Goal: Find contact information: Find contact information

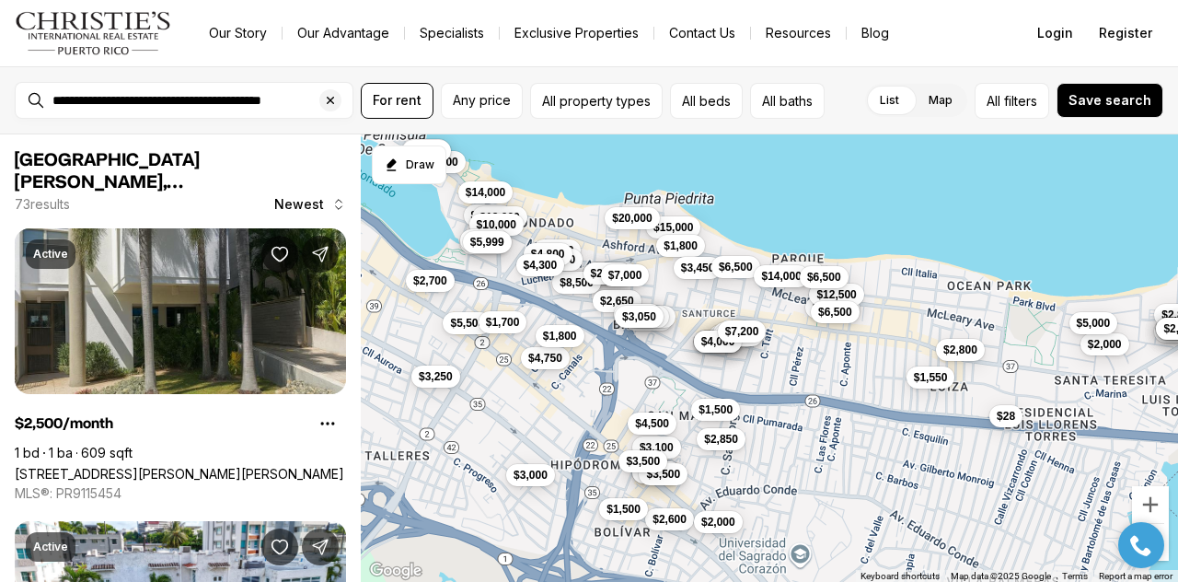
click at [85, 40] on img "Main navigation" at bounding box center [93, 33] width 157 height 44
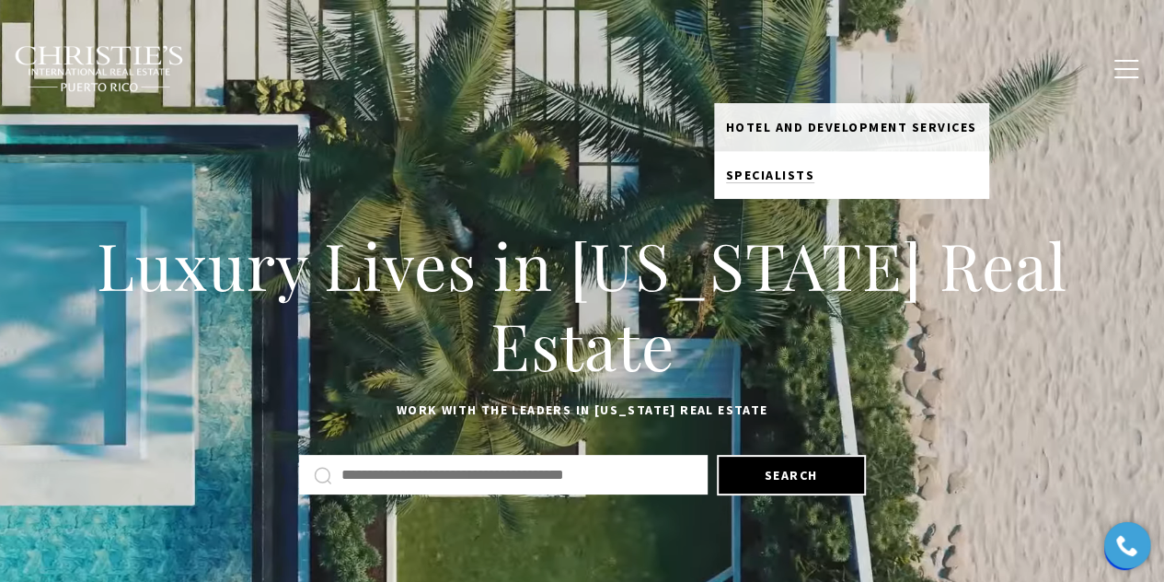
click at [793, 179] on span "Specialists" at bounding box center [770, 175] width 89 height 17
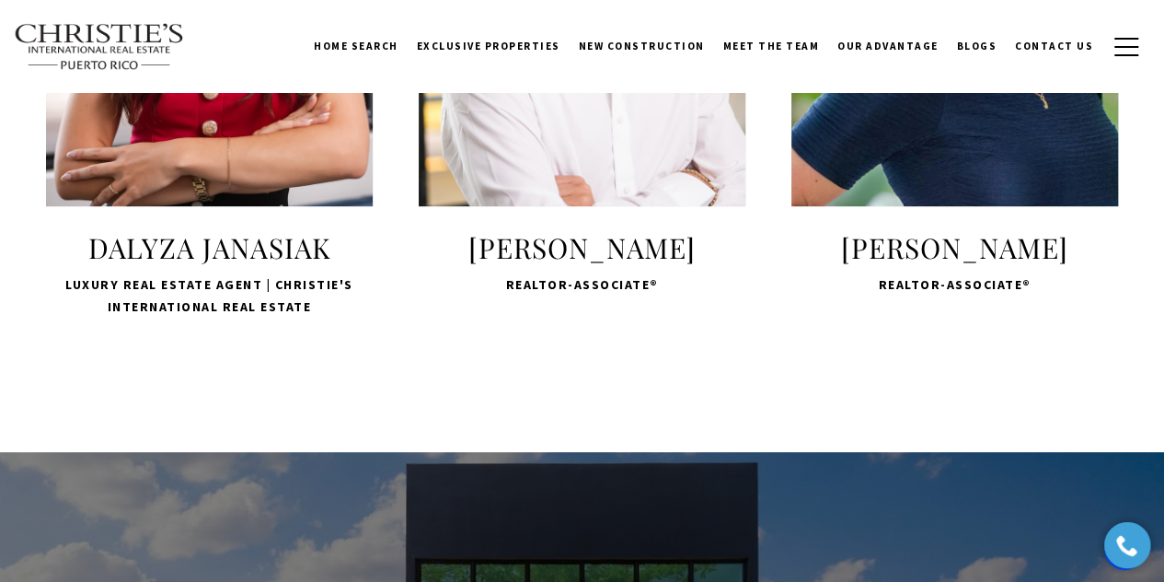
scroll to position [3559, 0]
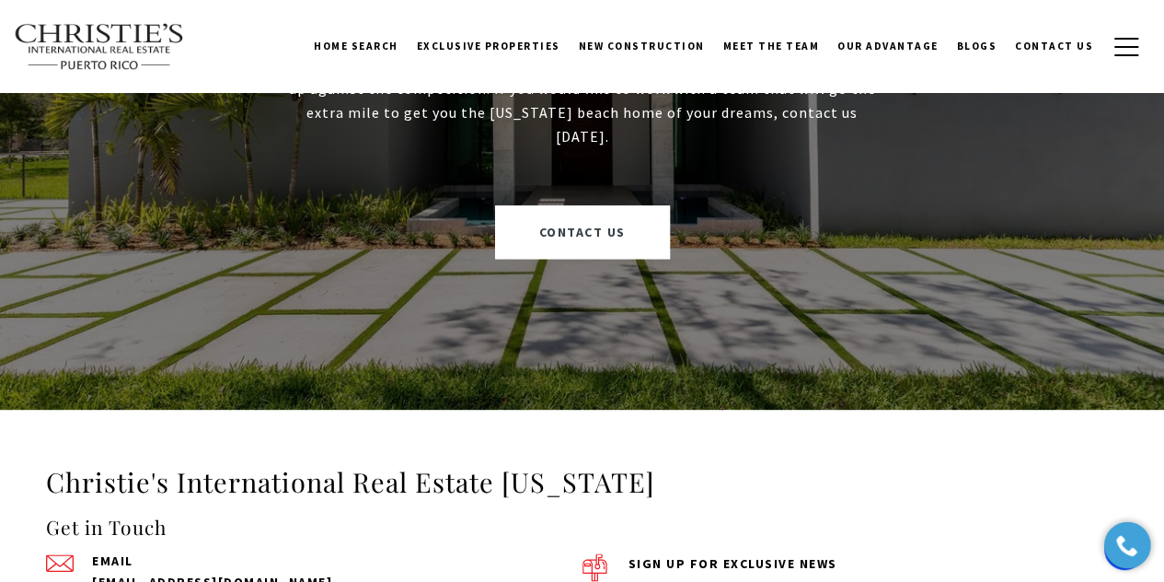
scroll to position [4341, 0]
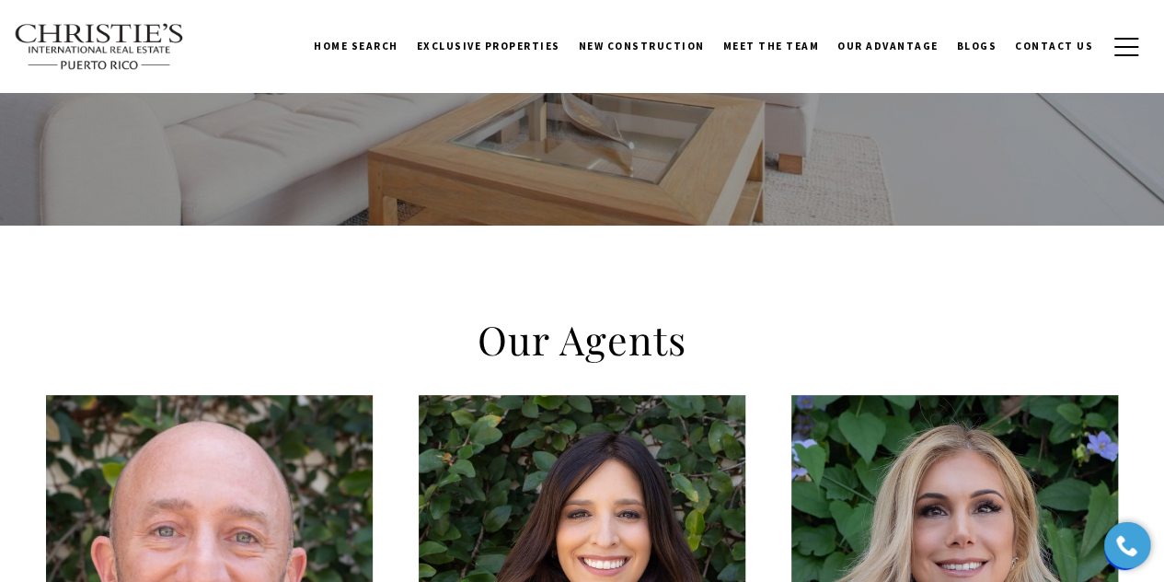
scroll to position [315, 0]
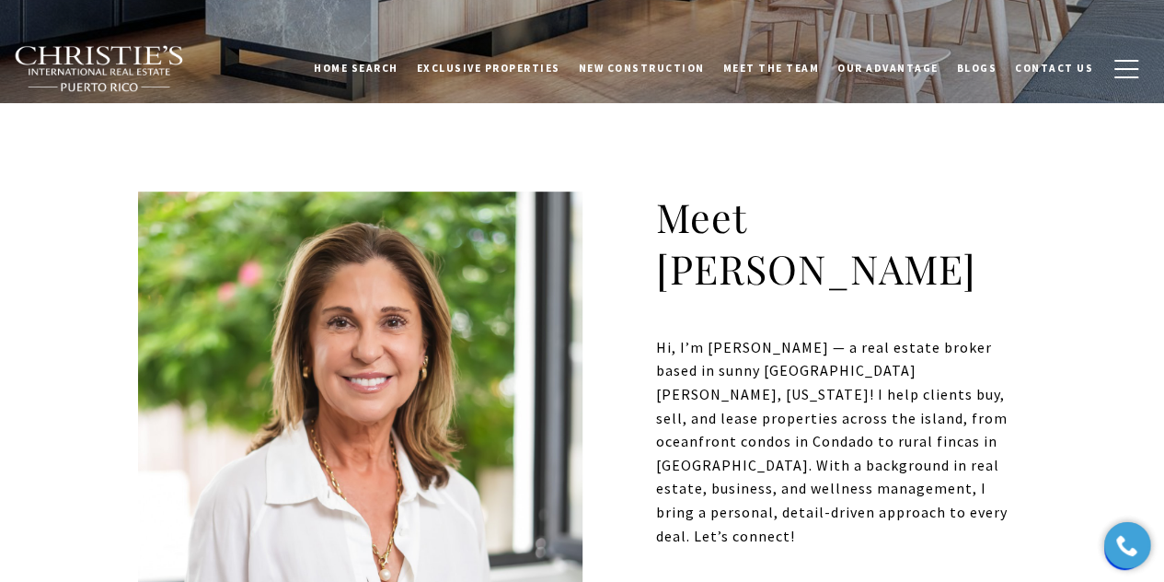
scroll to position [469, 0]
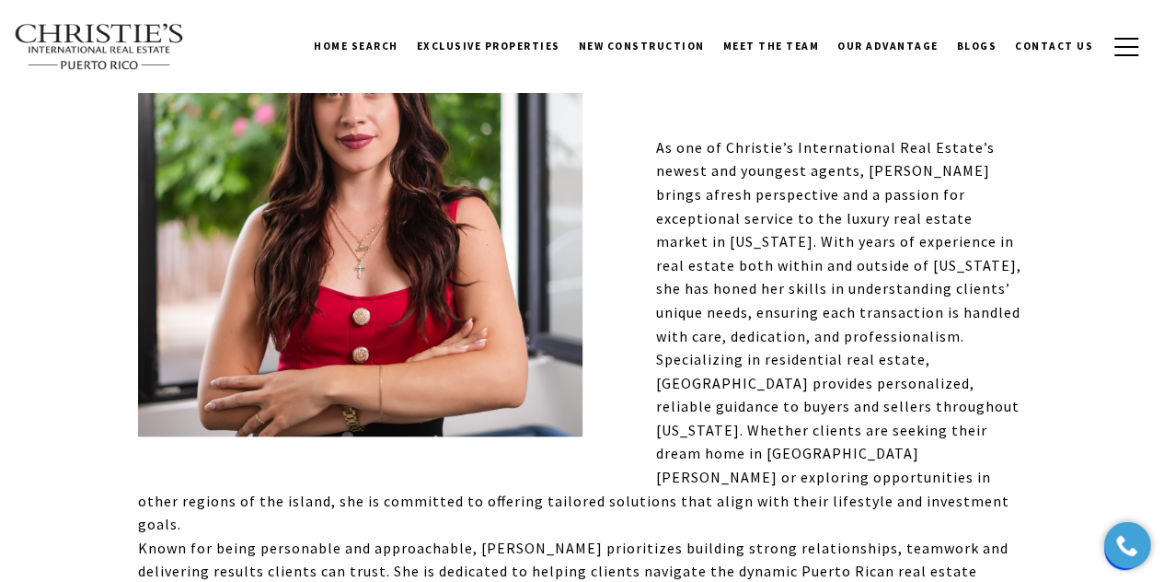
scroll to position [641, 0]
